Goal: Information Seeking & Learning: Learn about a topic

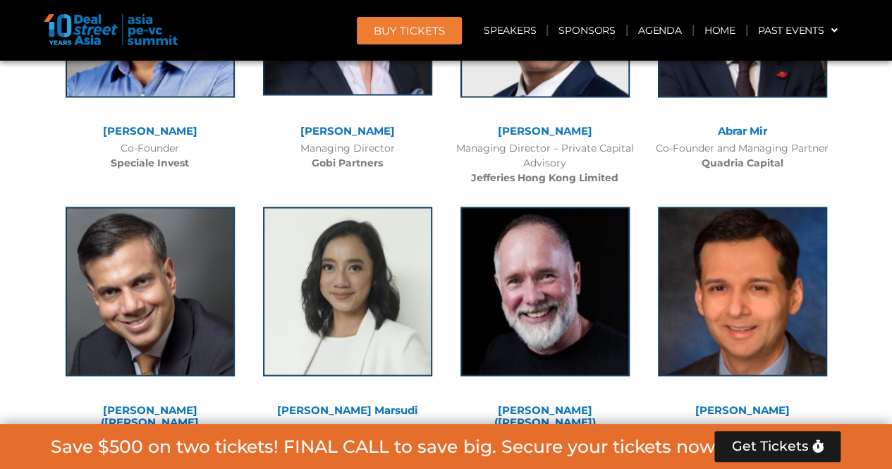
scroll to position [9305, 0]
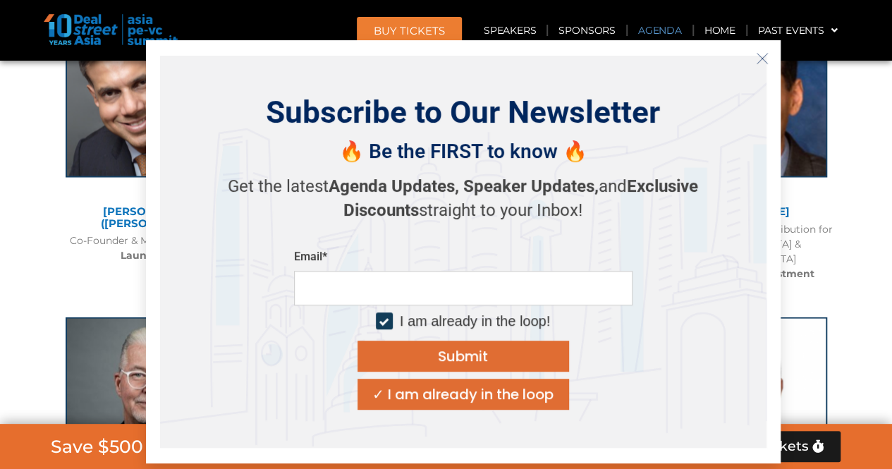
click at [665, 21] on link "Agenda" at bounding box center [659, 30] width 65 height 32
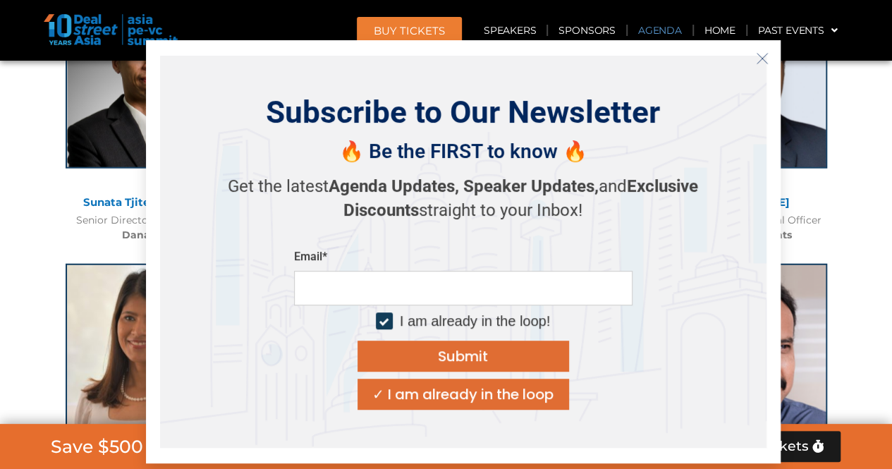
scroll to position [813, 0]
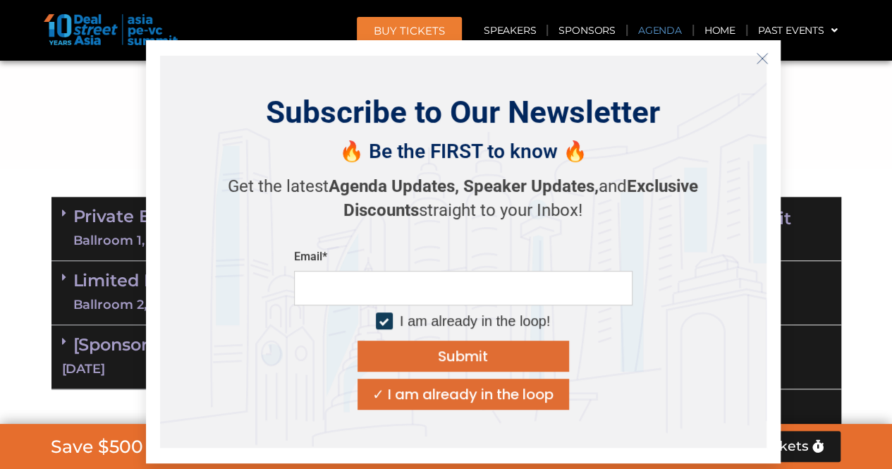
click at [758, 56] on icon "Close" at bounding box center [762, 58] width 13 height 13
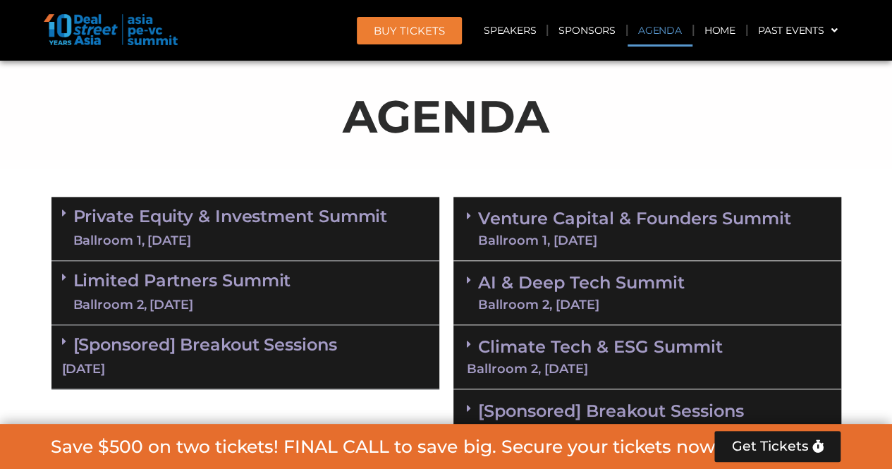
click at [300, 211] on link "Private Equity & Investment Summit Ballroom 1, [DATE]" at bounding box center [230, 228] width 314 height 42
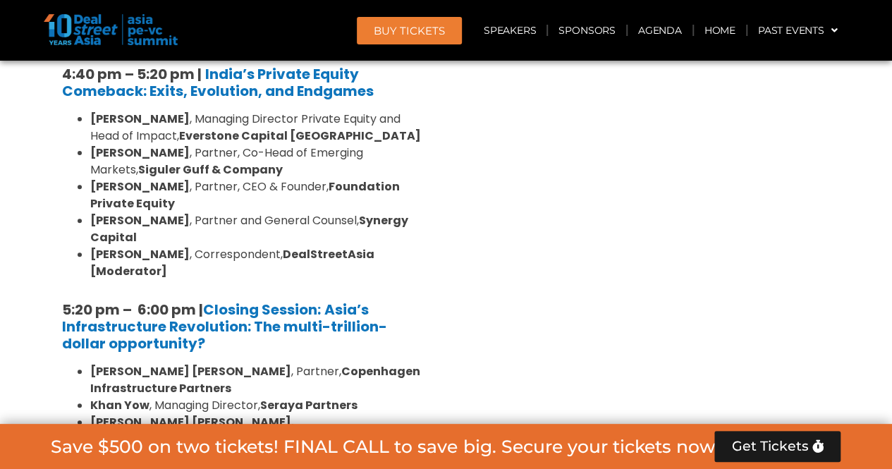
scroll to position [2857, 0]
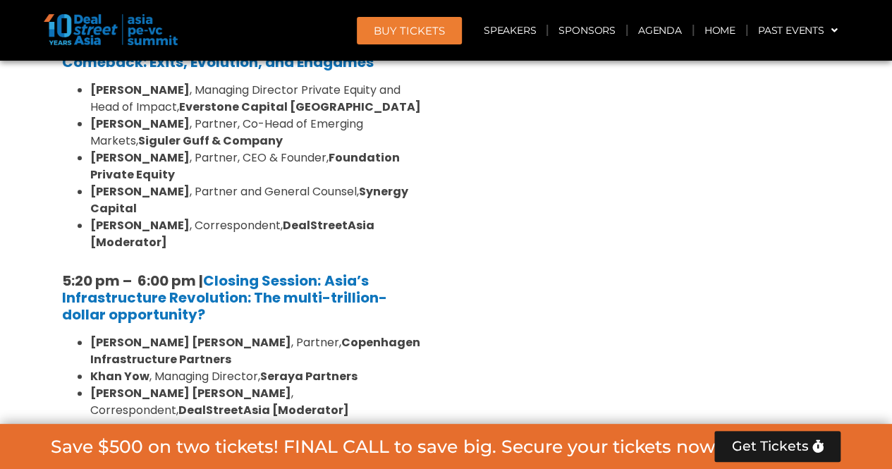
click at [244, 452] on link "Limited Partners [GEOGRAPHIC_DATA] 2, [DATE]" at bounding box center [182, 473] width 218 height 42
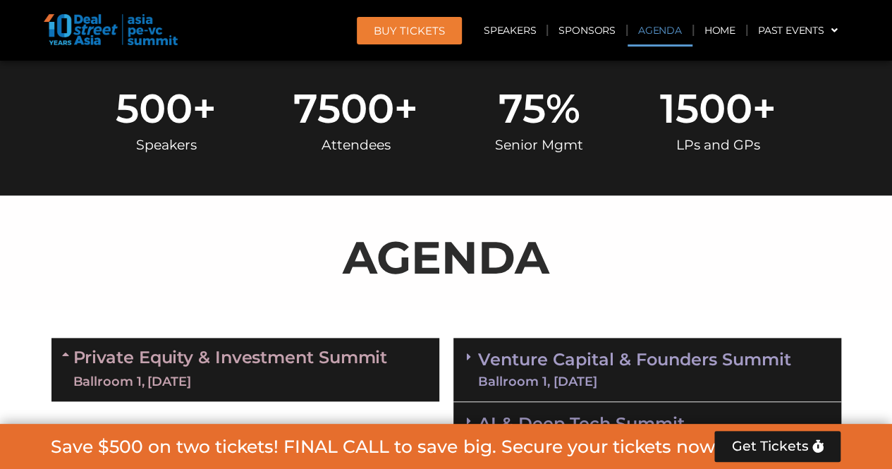
scroll to position [813, 0]
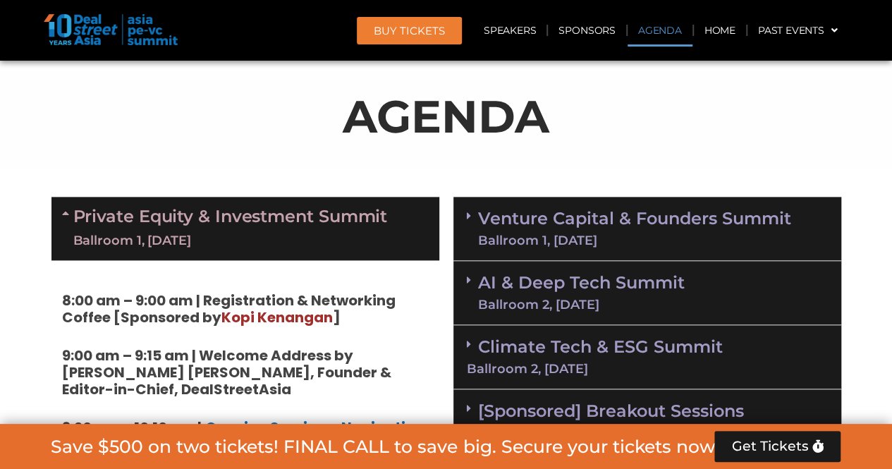
click at [65, 208] on icon at bounding box center [67, 212] width 11 height 11
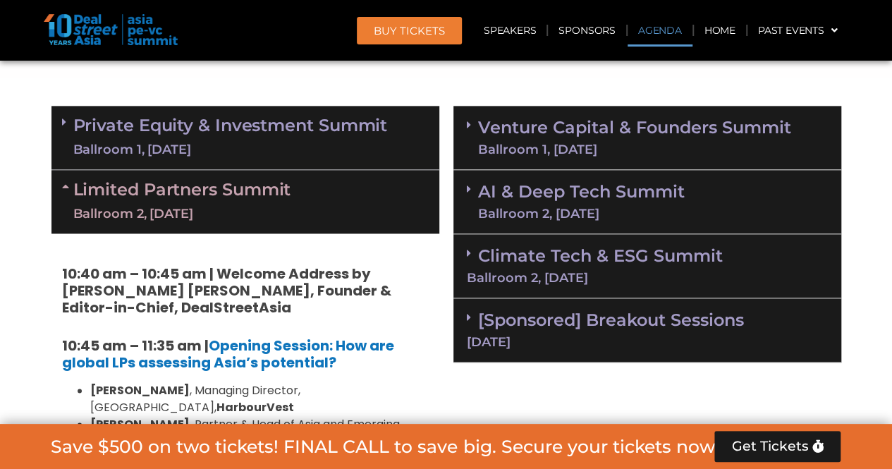
scroll to position [883, 0]
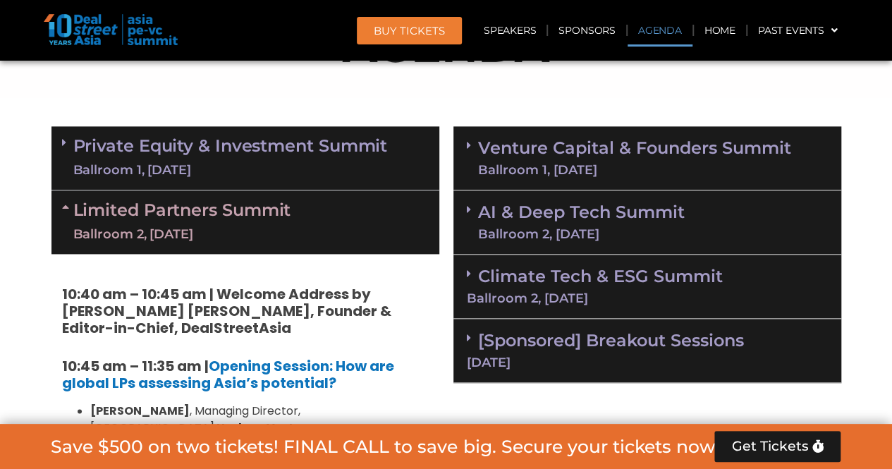
click at [65, 203] on icon at bounding box center [67, 206] width 11 height 11
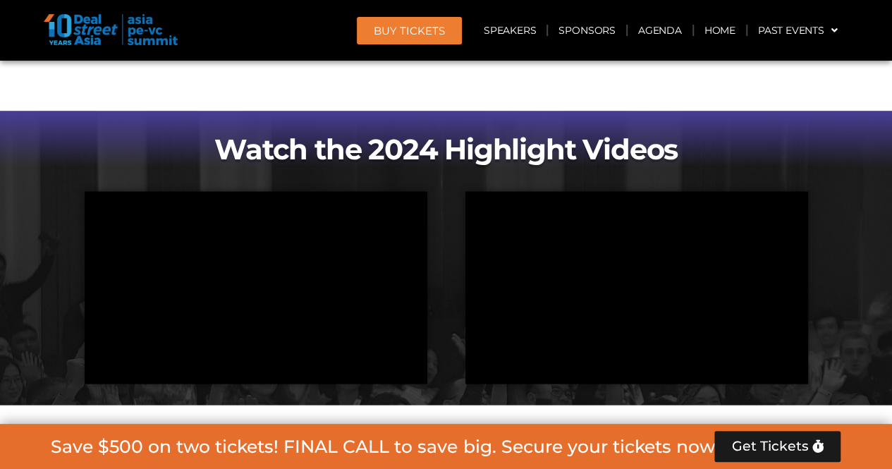
scroll to position [1306, 0]
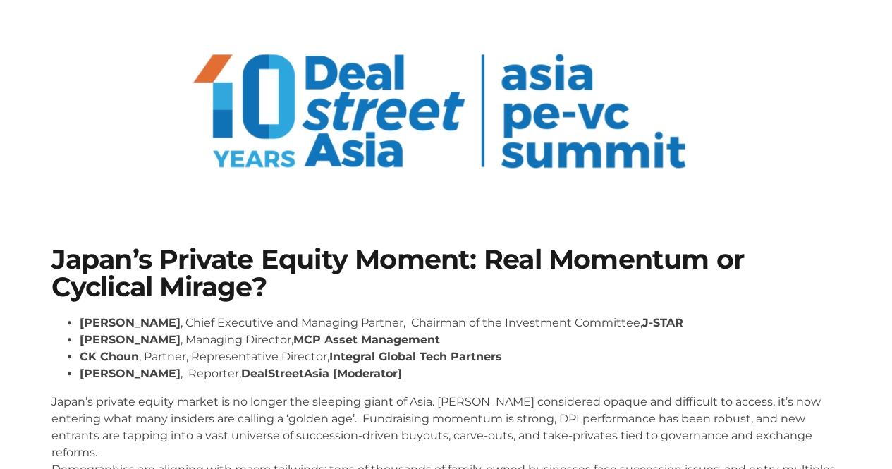
scroll to position [211, 0]
